Goal: Find specific page/section: Find specific page/section

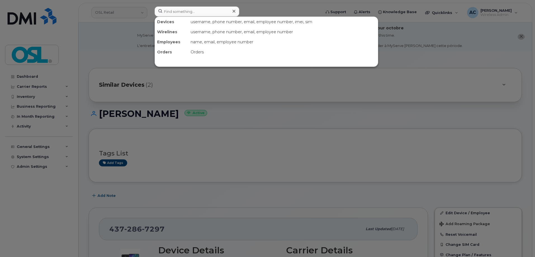
click at [176, 12] on input at bounding box center [197, 11] width 85 height 10
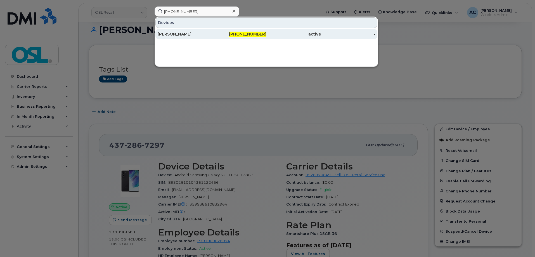
type input "[PHONE_NUMBER]"
click at [180, 38] on div "[PERSON_NAME]" at bounding box center [185, 34] width 55 height 10
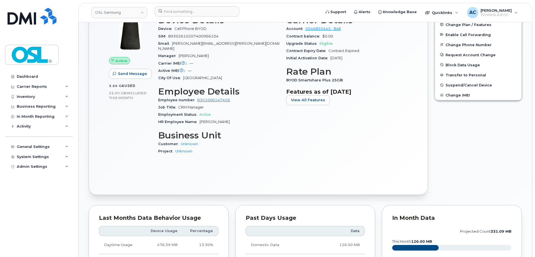
scroll to position [149, 0]
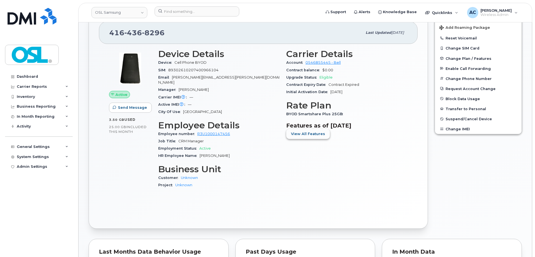
click at [308, 138] on button "View All Features" at bounding box center [308, 134] width 44 height 10
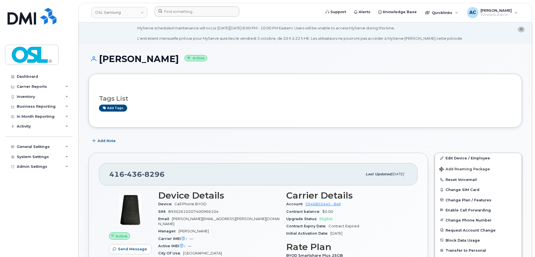
scroll to position [0, 0]
